Goal: Use online tool/utility: Utilize a website feature to perform a specific function

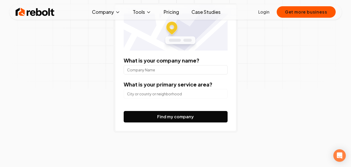
click at [151, 71] on input "What is your company name?" at bounding box center [176, 69] width 104 height 9
click at [159, 71] on input "3 star holidays" at bounding box center [176, 69] width 104 height 9
paste input "Star Holidays Tours And Travels - car rentals, taxi service, airport, [GEOGRAPH…"
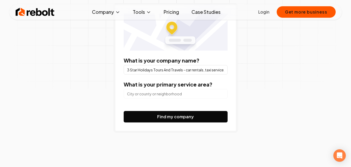
scroll to position [0, 43]
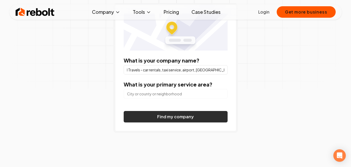
type input "3 Star Holidays Tours And Travels - car rentals, taxi service, airport, [GEOGRA…"
click at [178, 118] on button "Find my company" at bounding box center [176, 116] width 104 height 11
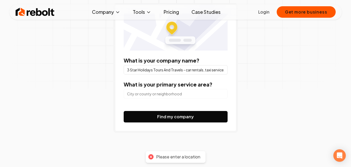
click at [163, 95] on input "search" at bounding box center [176, 93] width 104 height 9
type input "g"
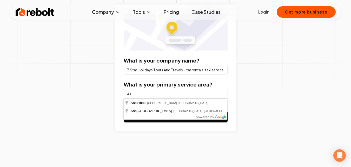
type input "A"
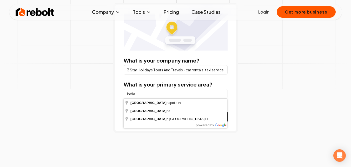
type input "india"
click at [271, 109] on div "Generate a QR code for your Google Business Profile Reviews What is your compan…" at bounding box center [176, 60] width 266 height 246
